Goal: Information Seeking & Learning: Learn about a topic

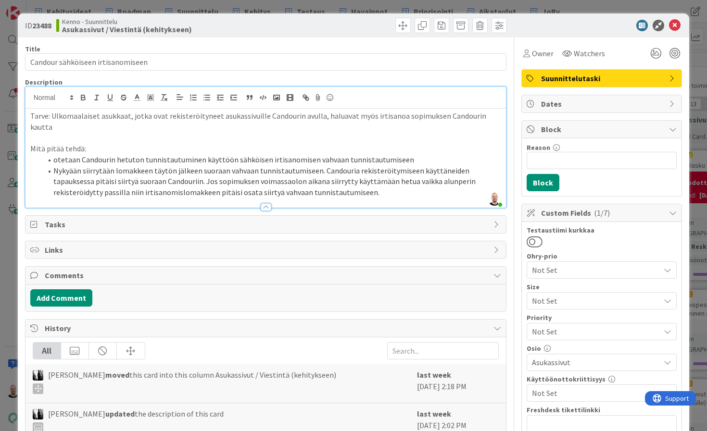
click at [451, 7] on div "ID 23488 Kenno - Suunnittelu Asukassivut / Viestintä (kehitykseen) Title 33 / 1…" at bounding box center [353, 215] width 707 height 431
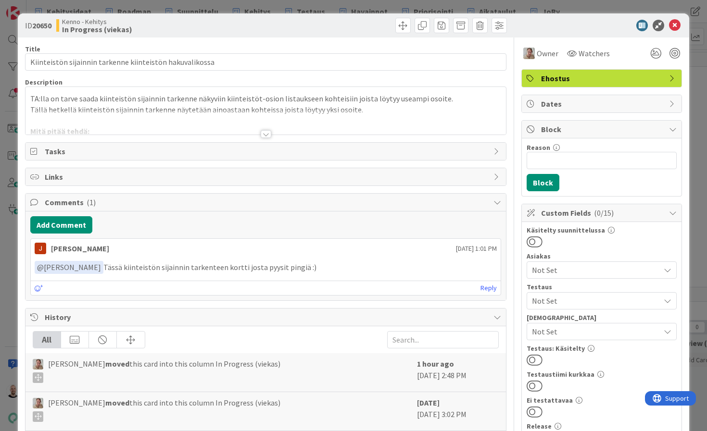
click at [267, 133] on div at bounding box center [266, 134] width 11 height 8
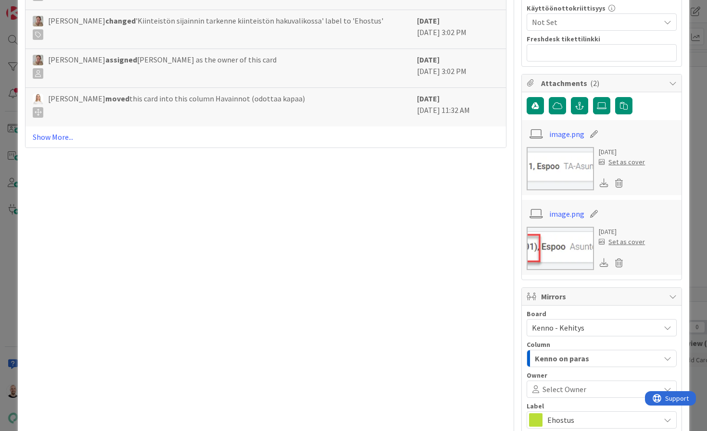
scroll to position [597, 0]
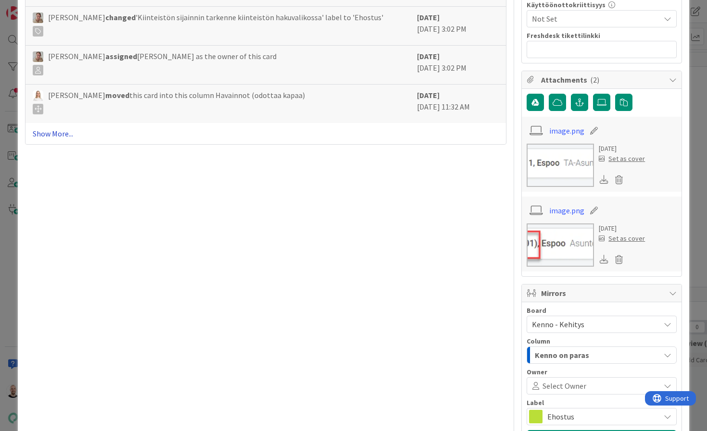
click at [65, 134] on link "Show More..." at bounding box center [266, 134] width 467 height 12
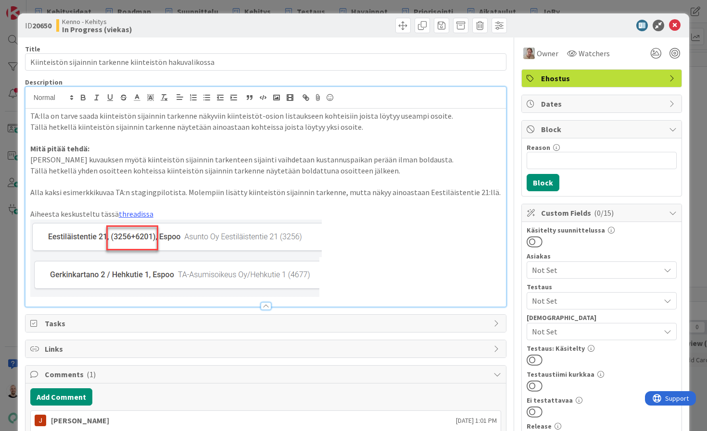
scroll to position [0, 0]
click at [540, 11] on div "ID 20650 Kenno - Kehitys In Progress (viekas) Title 56 / 128 Kiinteistön sijain…" at bounding box center [353, 215] width 707 height 431
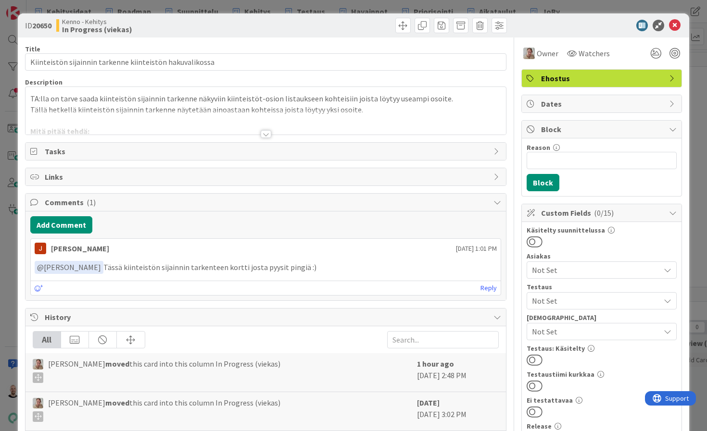
click at [268, 137] on div at bounding box center [266, 134] width 11 height 8
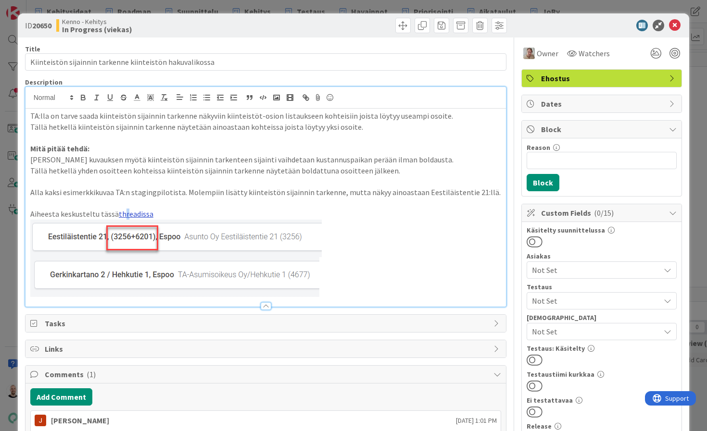
click at [123, 209] on link "threadissa" at bounding box center [136, 214] width 35 height 10
click at [132, 211] on link "threadissa" at bounding box center [136, 214] width 35 height 10
click at [141, 229] on link "https://pandiaoy.slack.com/archives/C04HY5JB78F/p1743757030705679" at bounding box center [108, 230] width 66 height 13
click at [403, 6] on div "ID 20650 Kenno - Kehitys In Progress (viekas) Title 56 / 128 Kiinteistön sijain…" at bounding box center [353, 215] width 707 height 431
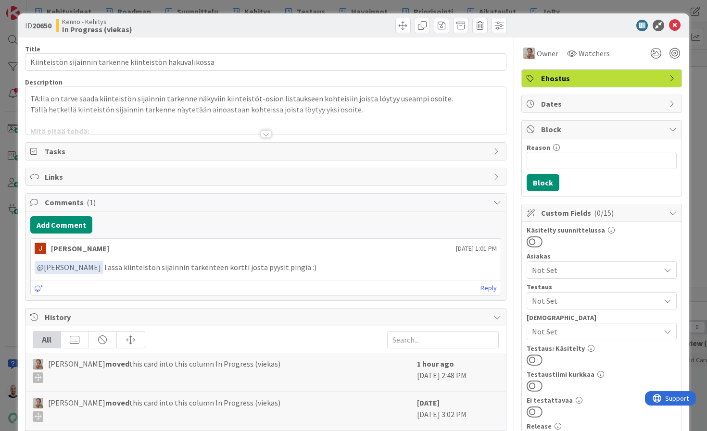
click at [265, 133] on div at bounding box center [266, 134] width 11 height 8
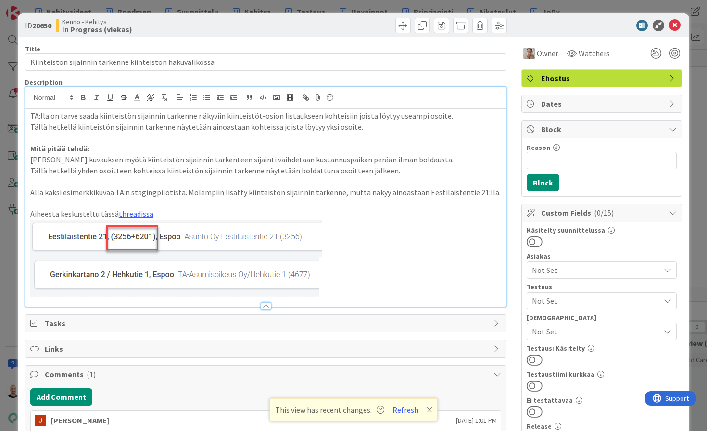
click at [401, 170] on p "Tällä hetkellä yhden osoitteen kohteissa kiinteistön sijainnin tarkenne näytetä…" at bounding box center [265, 170] width 471 height 11
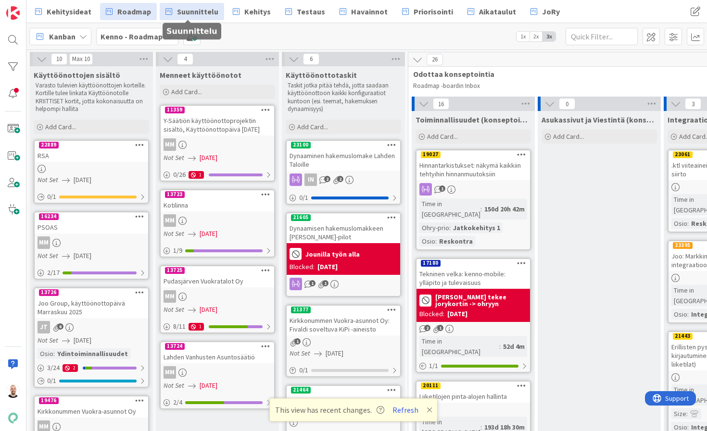
click at [184, 15] on span "Suunnittelu" at bounding box center [197, 12] width 41 height 12
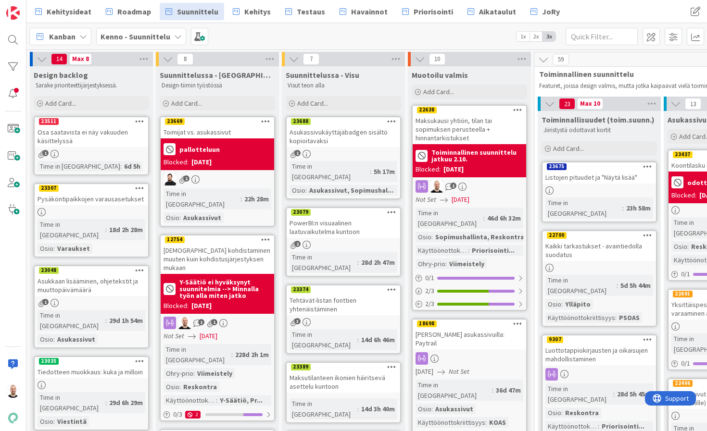
click at [467, 130] on div "Maksukausi yhtiön, tilan tai sopimuksen perusteella + hinnantarkistukset" at bounding box center [470, 129] width 114 height 30
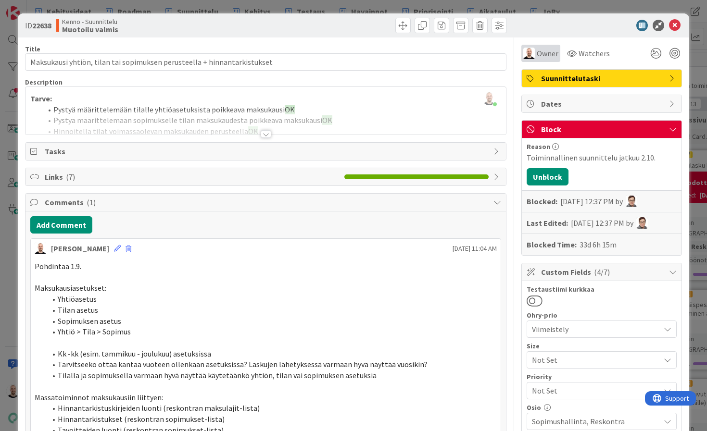
click at [547, 54] on span "Owner" at bounding box center [548, 54] width 22 height 12
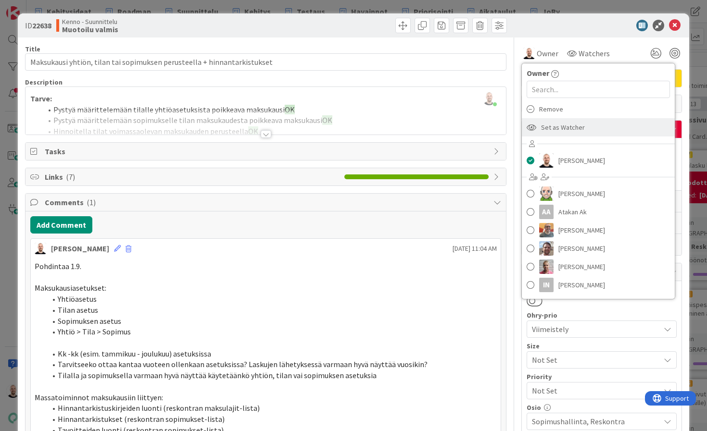
click at [569, 131] on span "Set as Watcher" at bounding box center [563, 127] width 44 height 14
